Goal: Transaction & Acquisition: Subscribe to service/newsletter

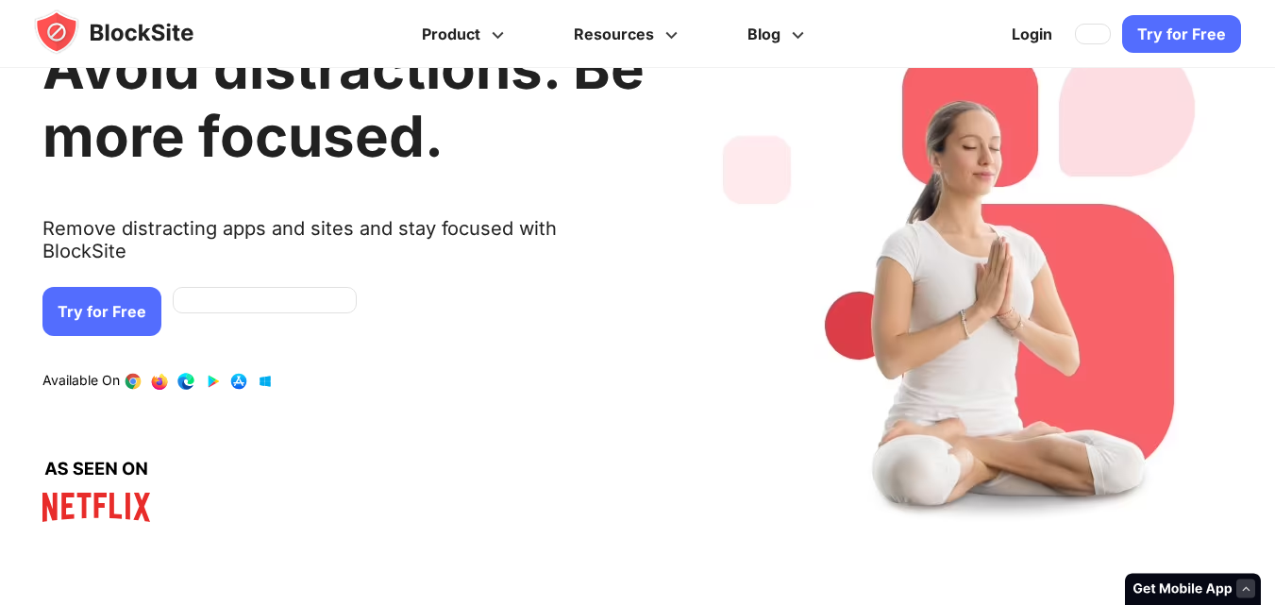
scroll to position [94, 0]
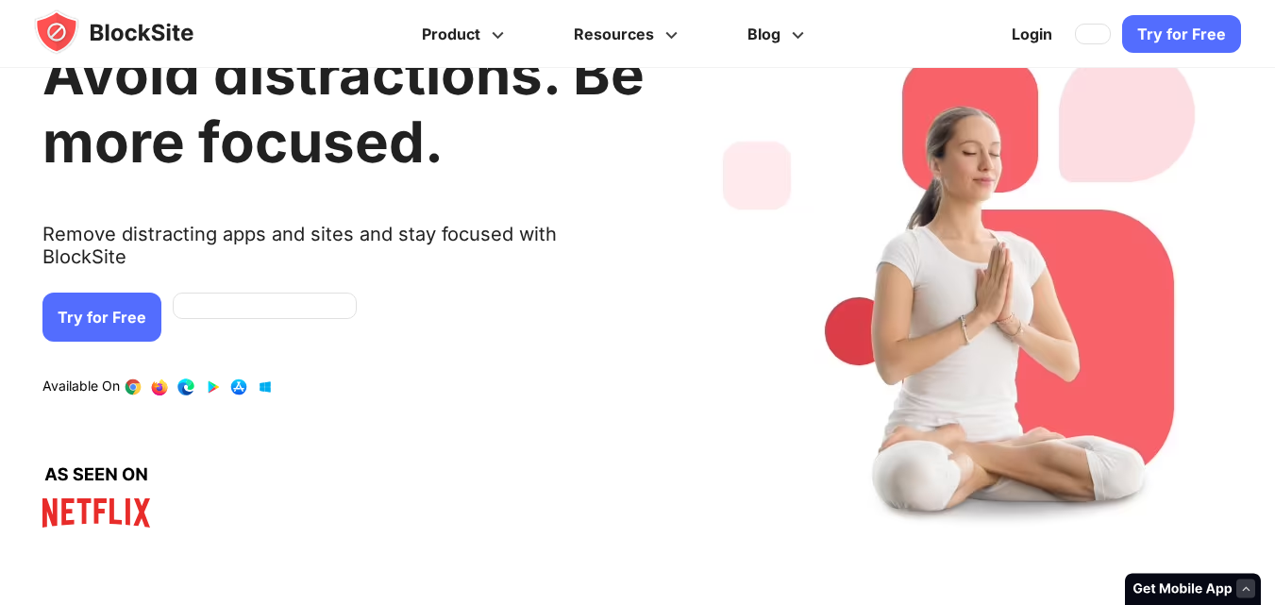
click at [105, 302] on link "Try for Free" at bounding box center [101, 317] width 119 height 49
